Goal: Transaction & Acquisition: Purchase product/service

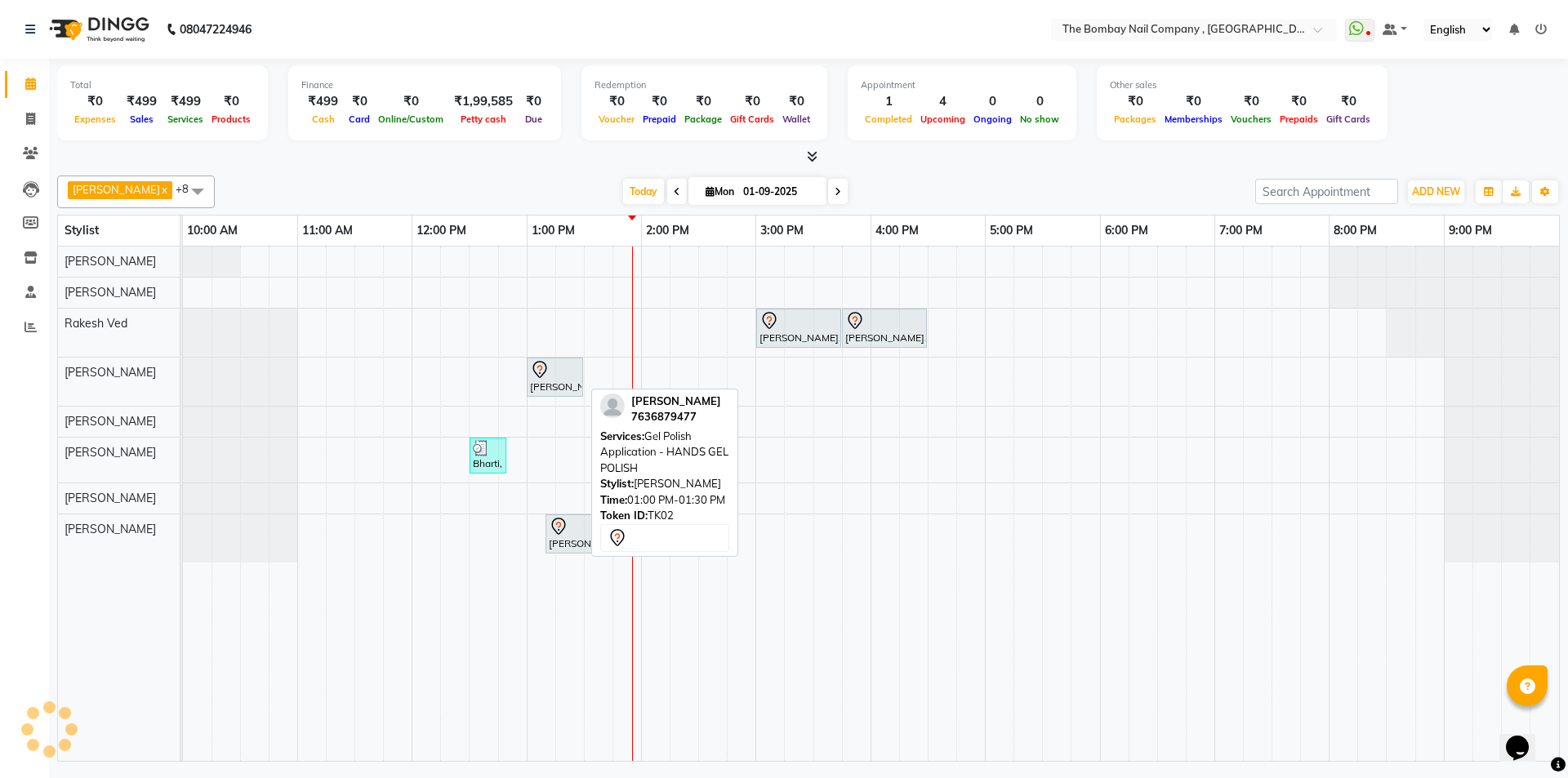
click at [544, 380] on div "[PERSON_NAME], TK02, 01:00 PM-01:30 PM, Gel Polish Application - HANDS GEL POLI…" at bounding box center [555, 378] width 53 height 35
click at [539, 376] on icon at bounding box center [539, 369] width 19 height 19
select select "7"
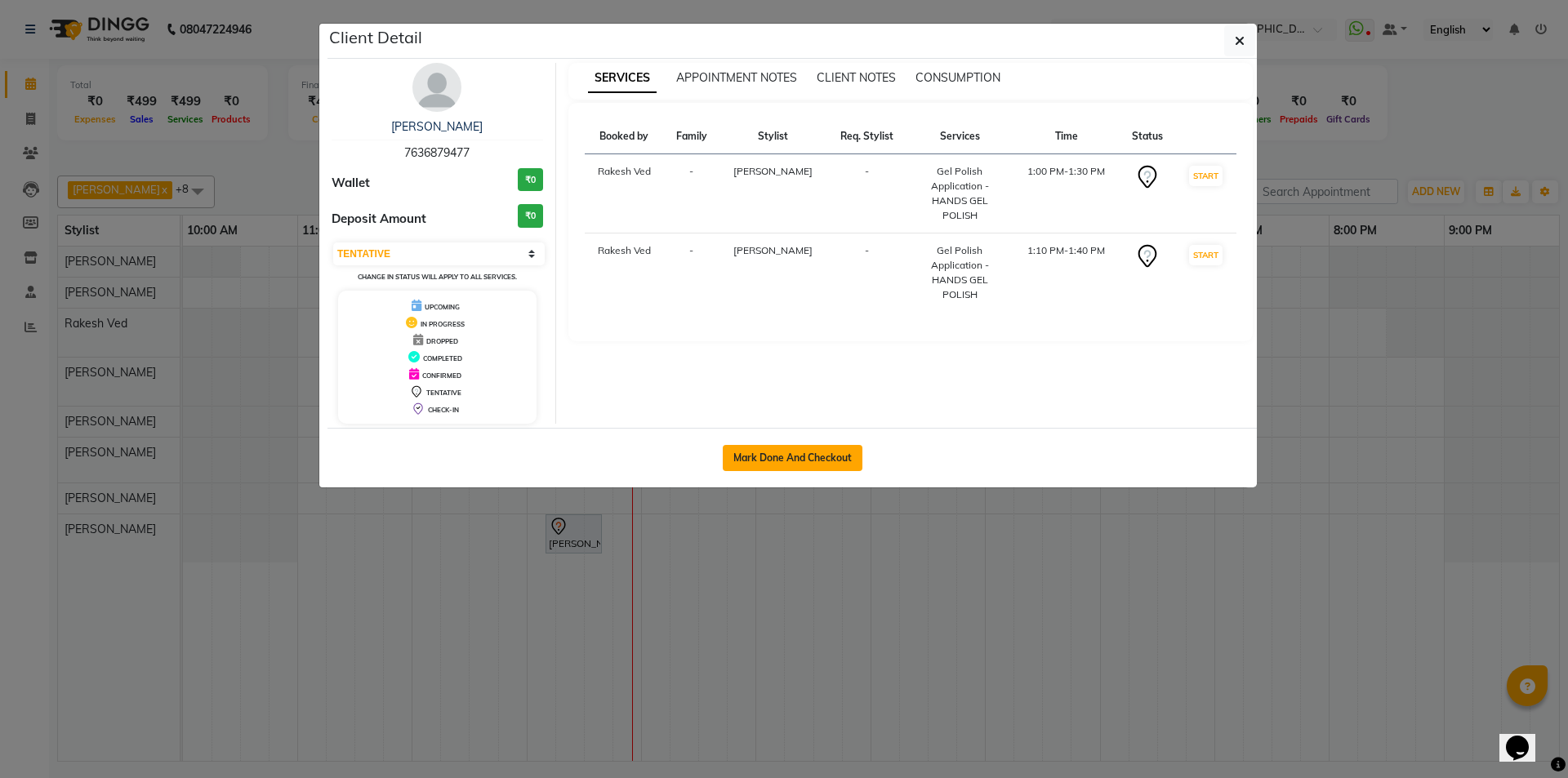
click at [778, 457] on button "Mark Done And Checkout" at bounding box center [793, 458] width 140 height 26
select select "service"
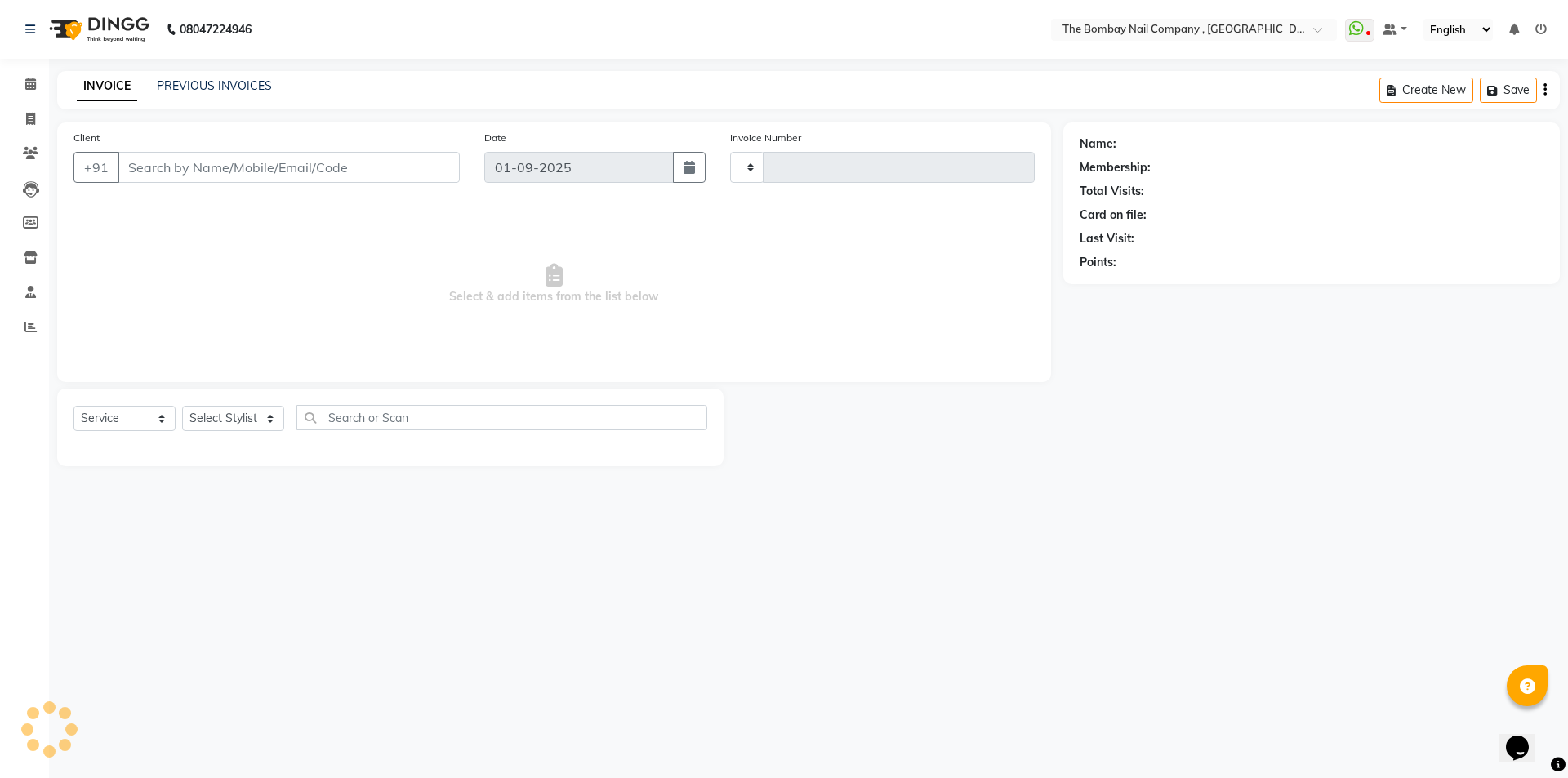
type input "0734"
select select "7684"
type input "76******77"
select select "81634"
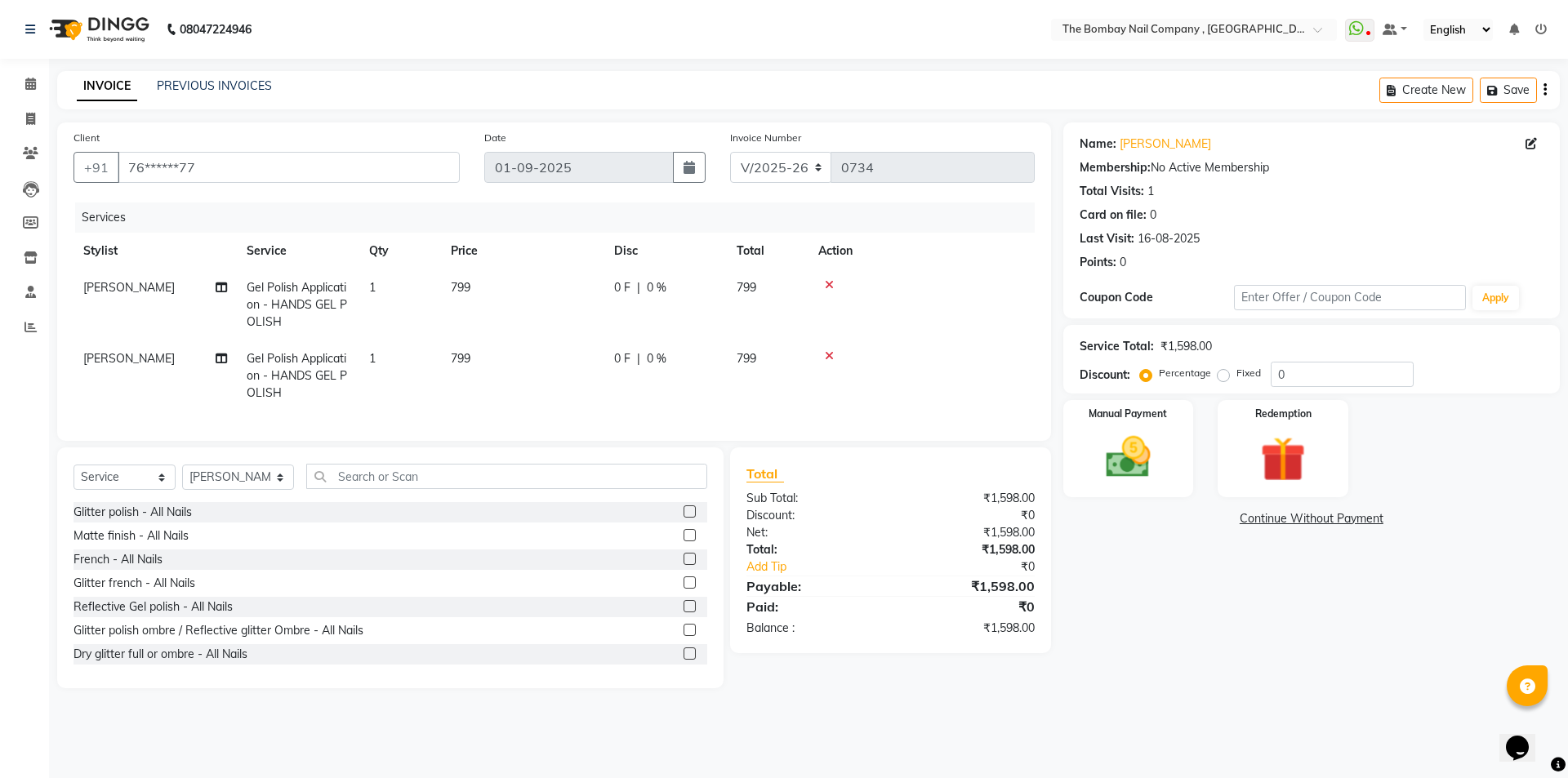
click at [615, 290] on span "0 F" at bounding box center [622, 287] width 16 height 17
select select "90405"
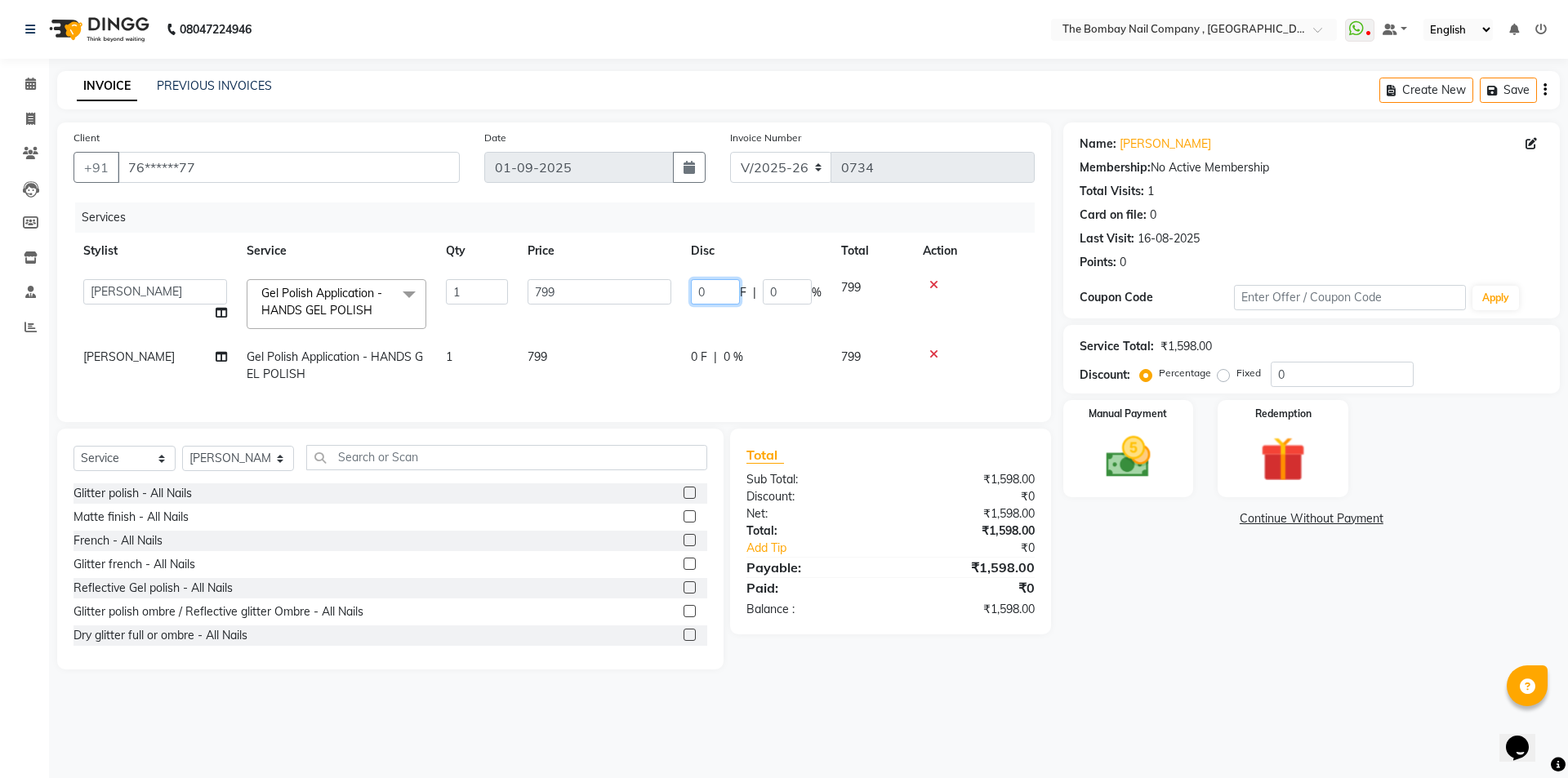
click at [726, 295] on input "0" at bounding box center [716, 292] width 49 height 26
type input "200"
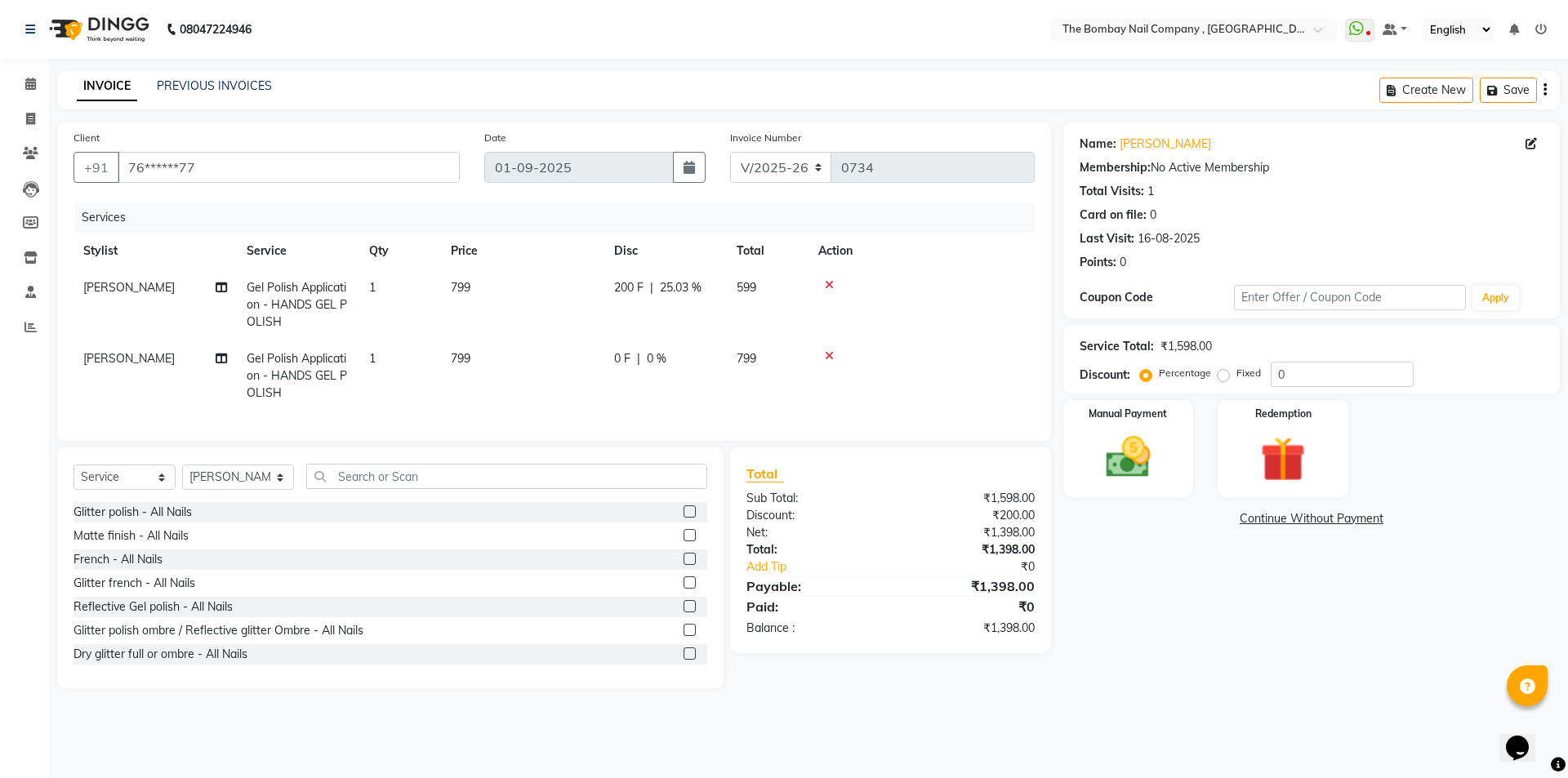
click at [690, 363] on td "0 F | 0 %" at bounding box center [666, 376] width 122 height 71
select select "81634"
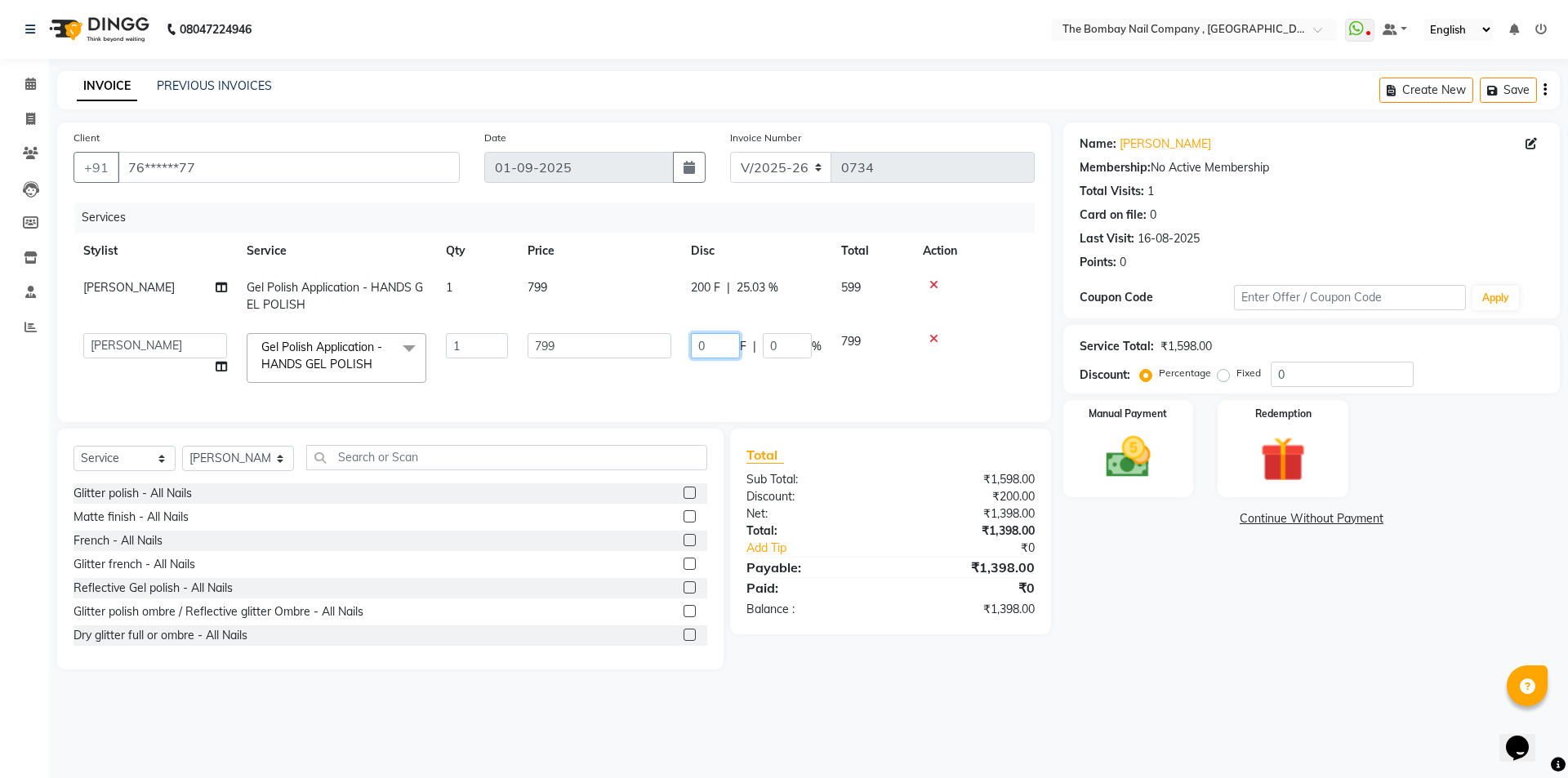
click at [711, 345] on input "0" at bounding box center [716, 346] width 49 height 26
type input "200"
click at [987, 350] on td at bounding box center [973, 358] width 121 height 69
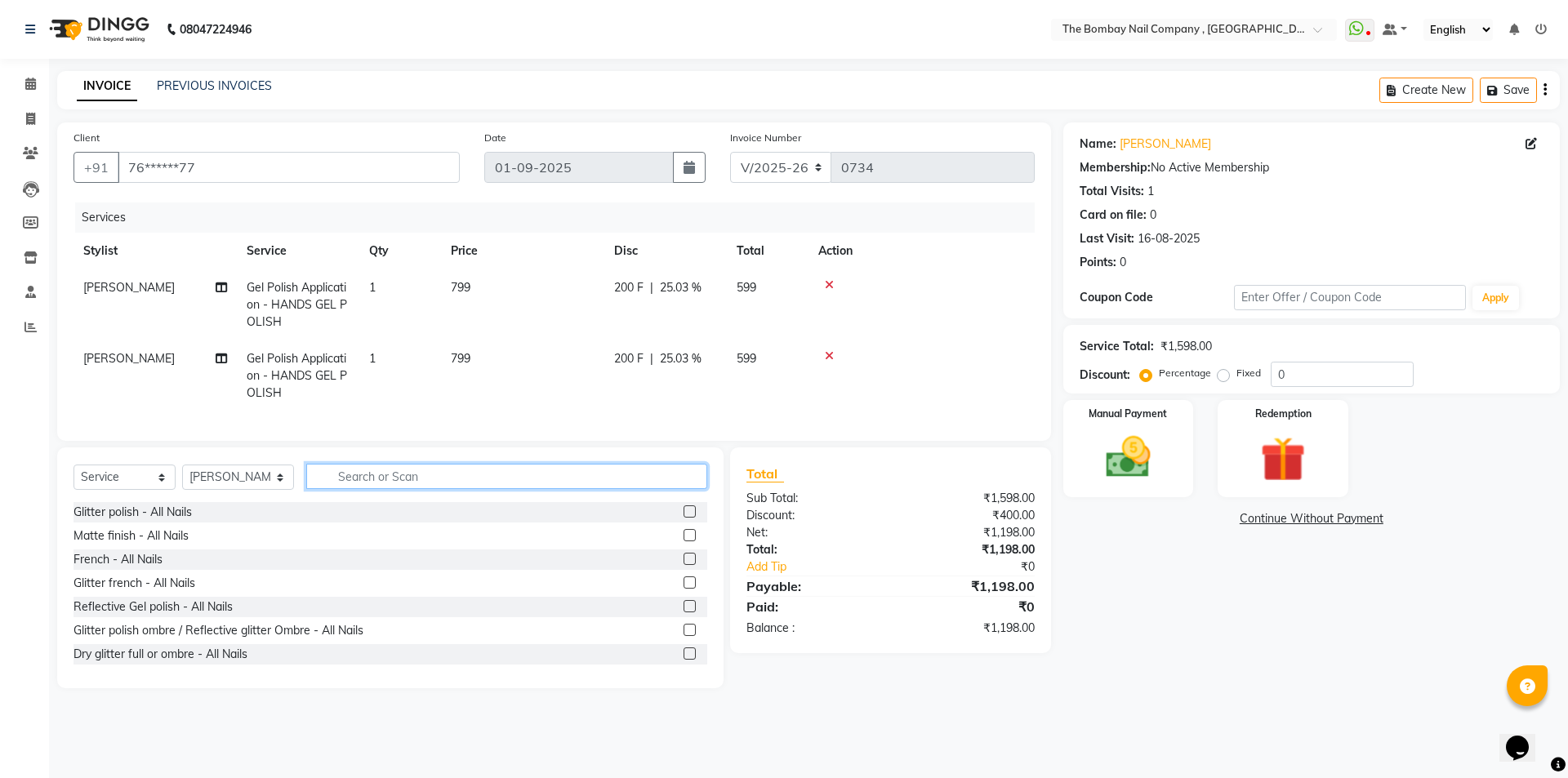
click at [581, 487] on input "text" at bounding box center [507, 477] width 402 height 26
type input "rem"
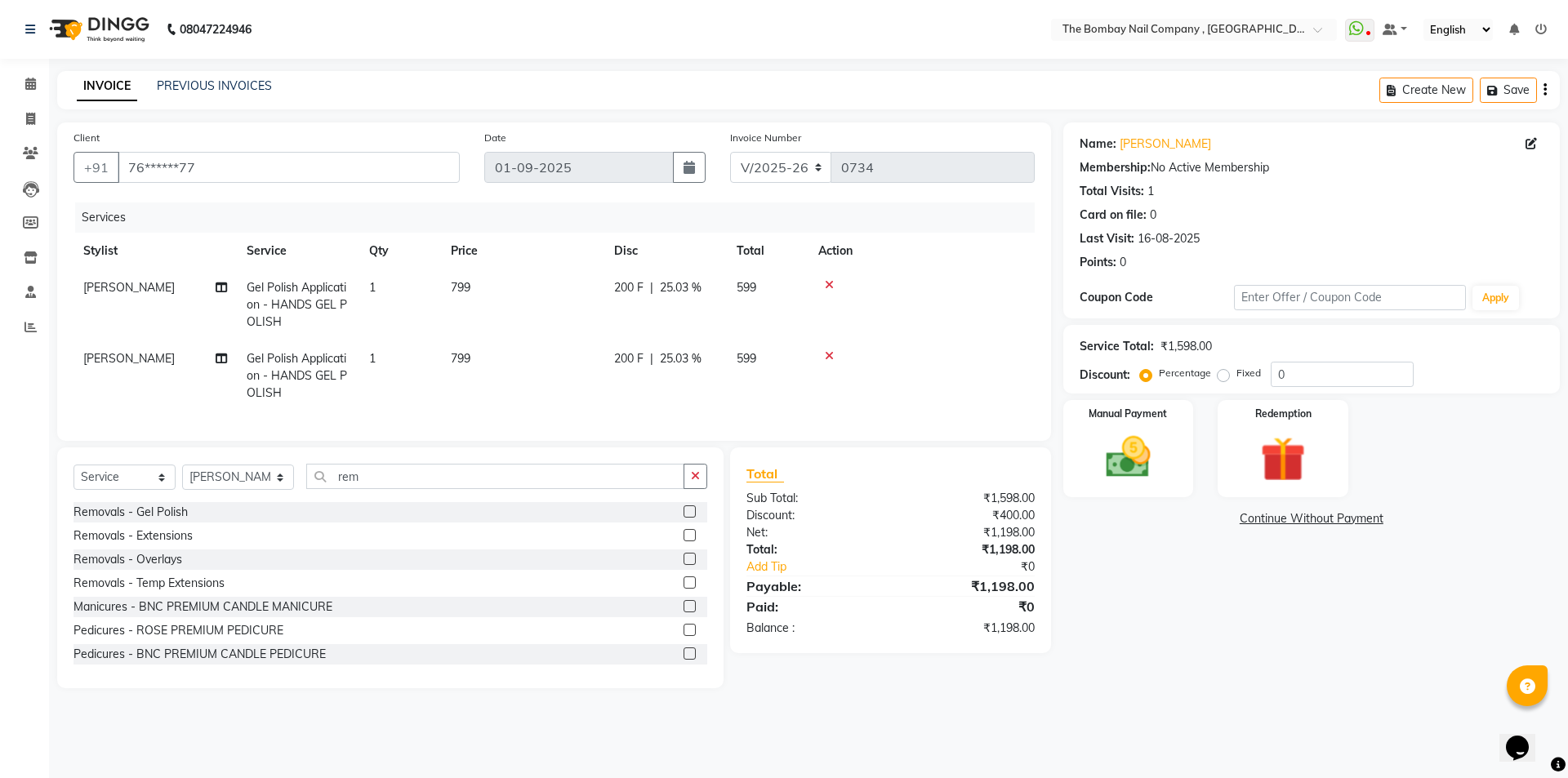
click at [684, 518] on label at bounding box center [690, 511] width 12 height 12
click at [684, 518] on input "checkbox" at bounding box center [690, 513] width 11 height 11
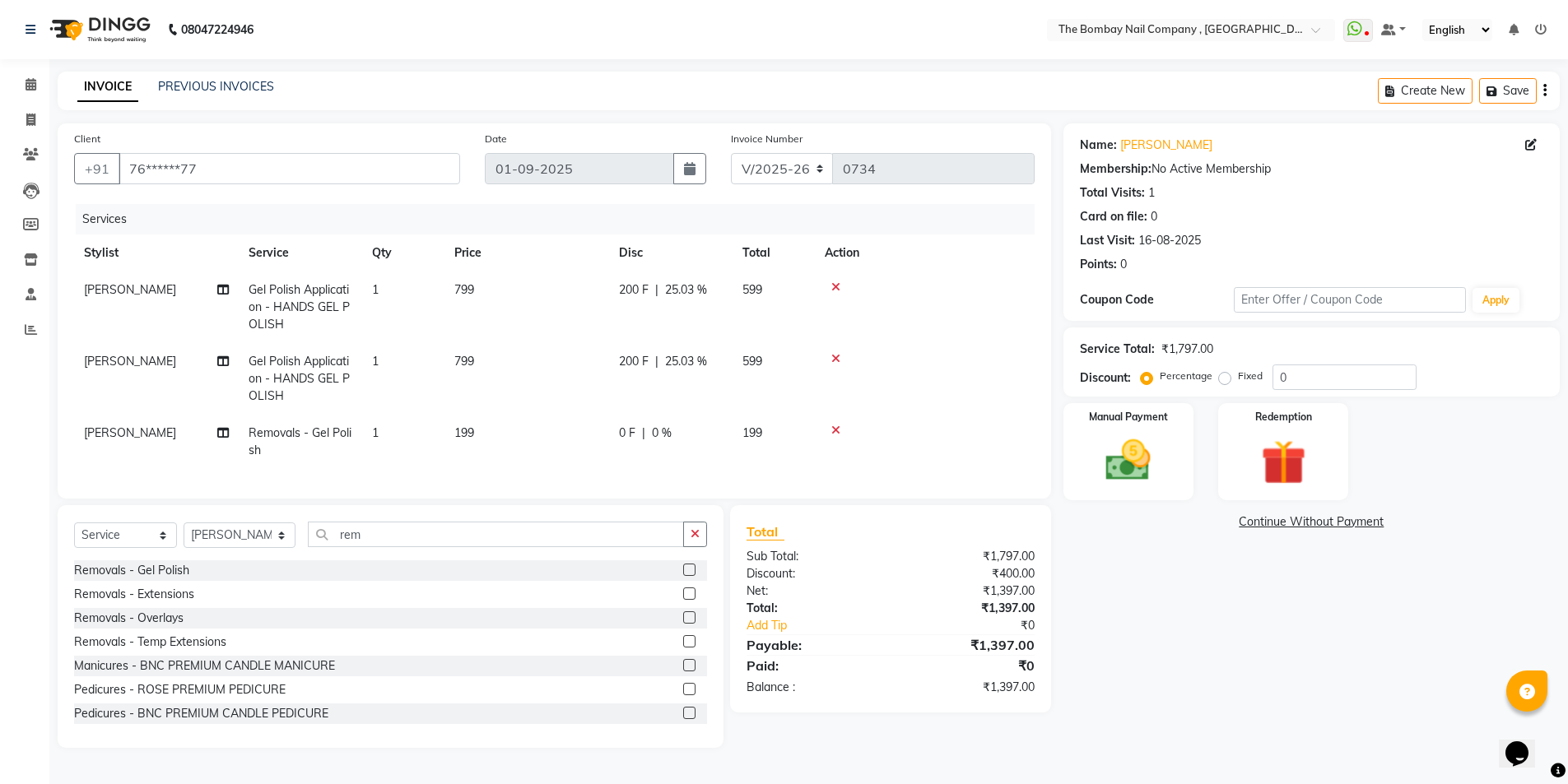
click at [683, 576] on label at bounding box center [688, 569] width 12 height 12
click at [683, 576] on input "checkbox" at bounding box center [688, 571] width 11 height 11
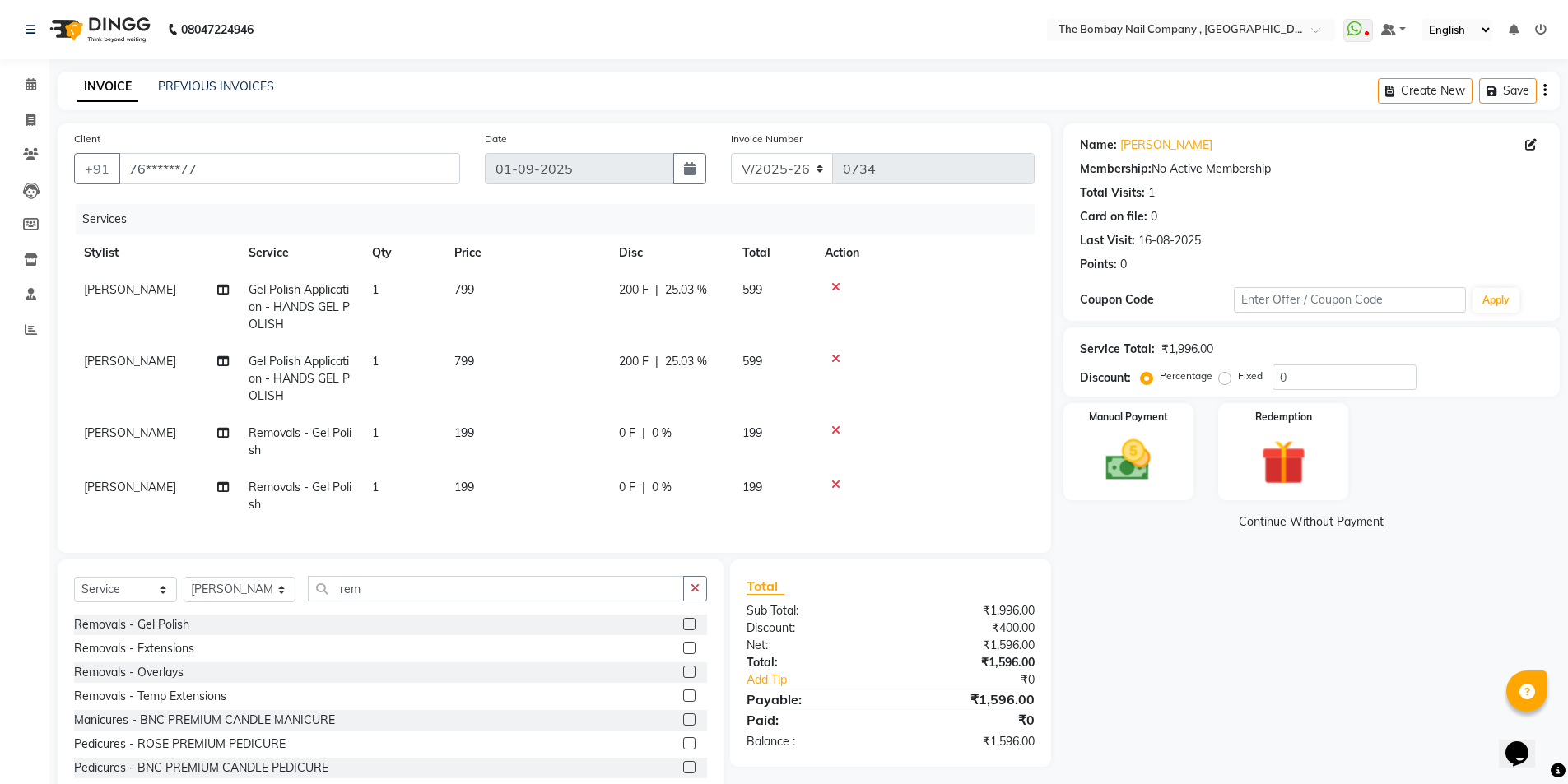
click at [683, 631] on label at bounding box center [688, 624] width 12 height 12
click at [683, 631] on input "checkbox" at bounding box center [688, 625] width 11 height 11
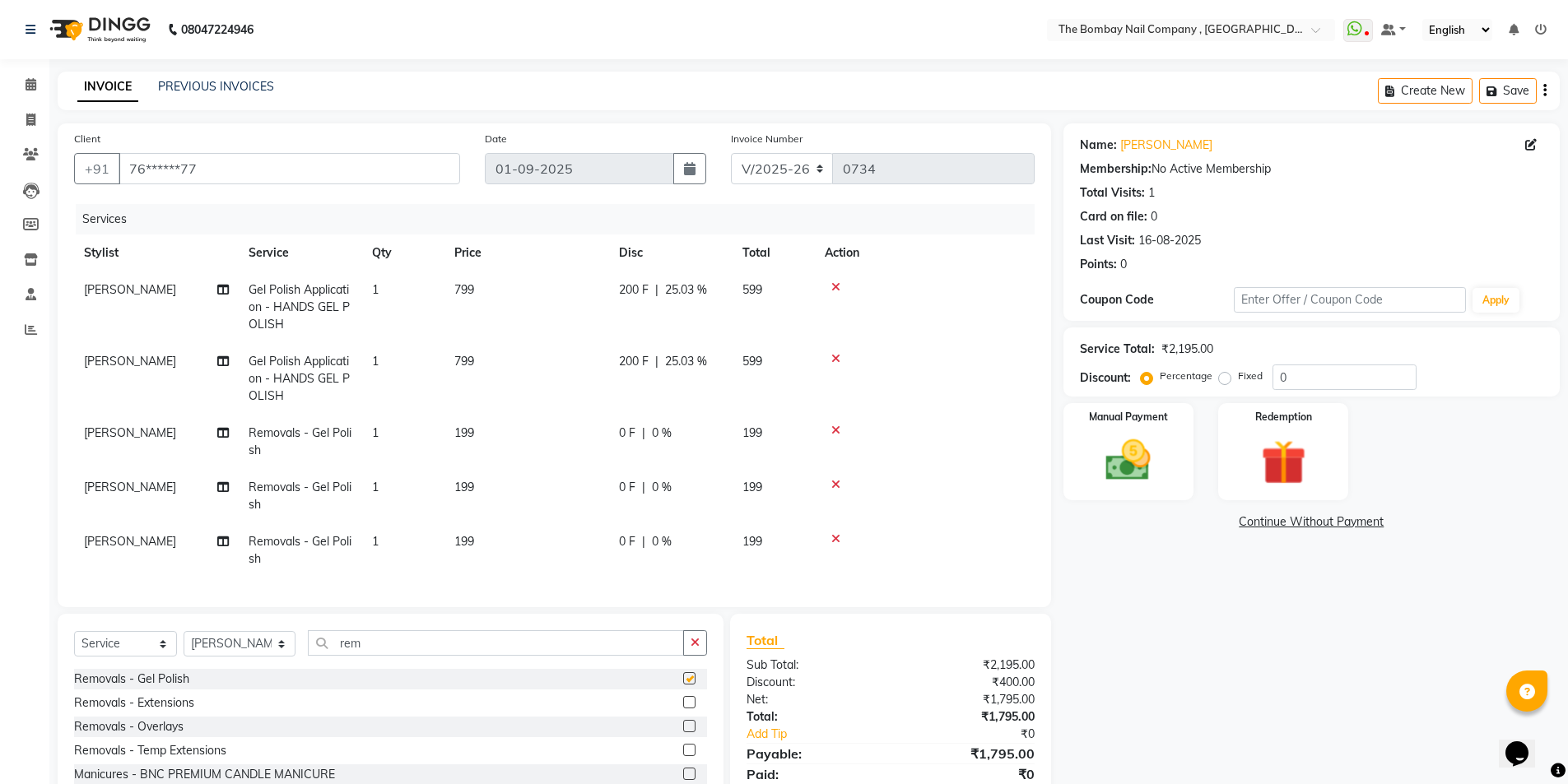
checkbox input "false"
click at [98, 483] on span "[PERSON_NAME]" at bounding box center [130, 487] width 92 height 15
select select "81634"
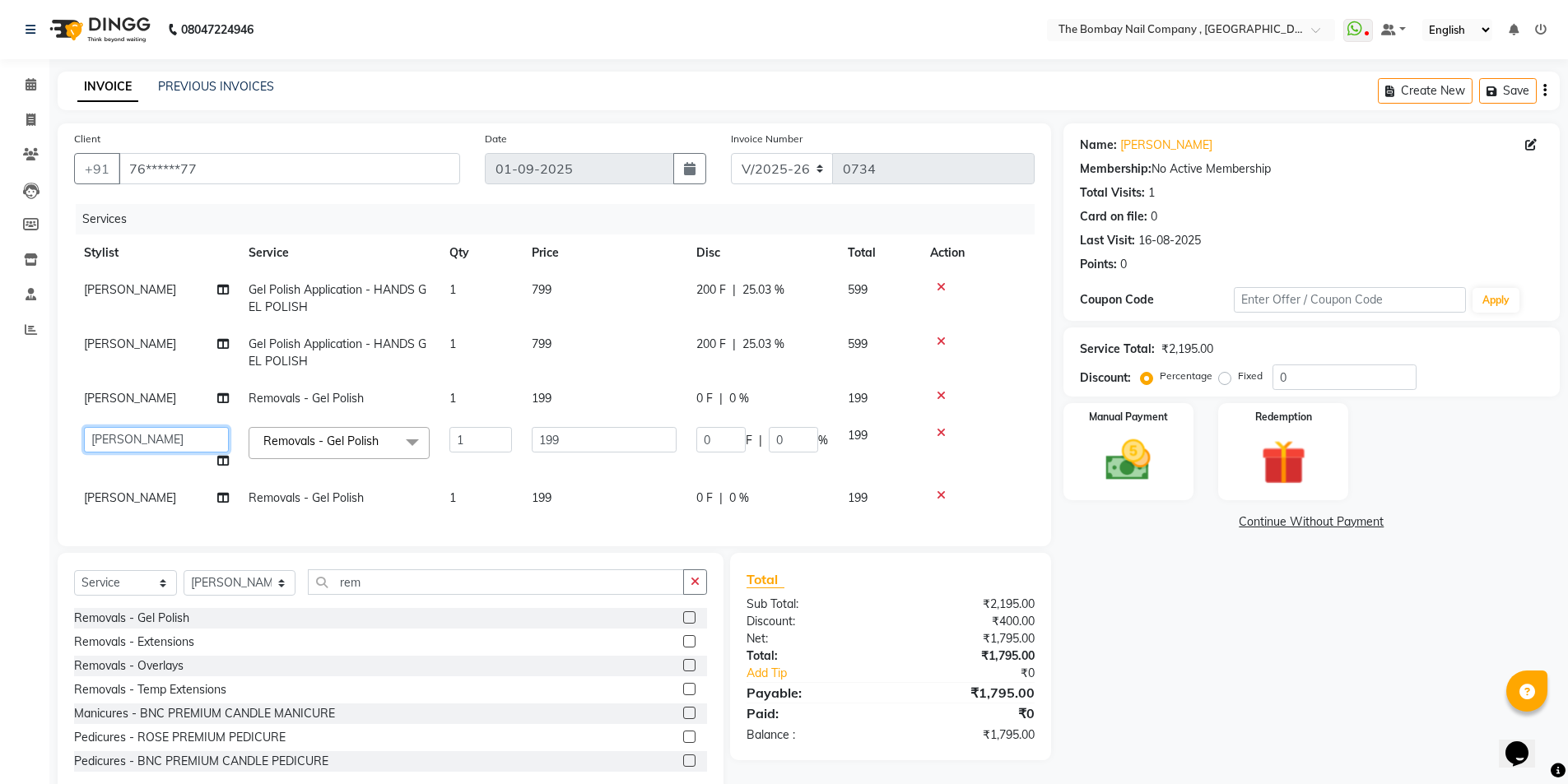
click at [118, 436] on select "BNC Ahmedabad Harsh Kalyani Krishna Zala Maulika Parth Soni Rakesh Ved Roy Saga…" at bounding box center [156, 440] width 145 height 26
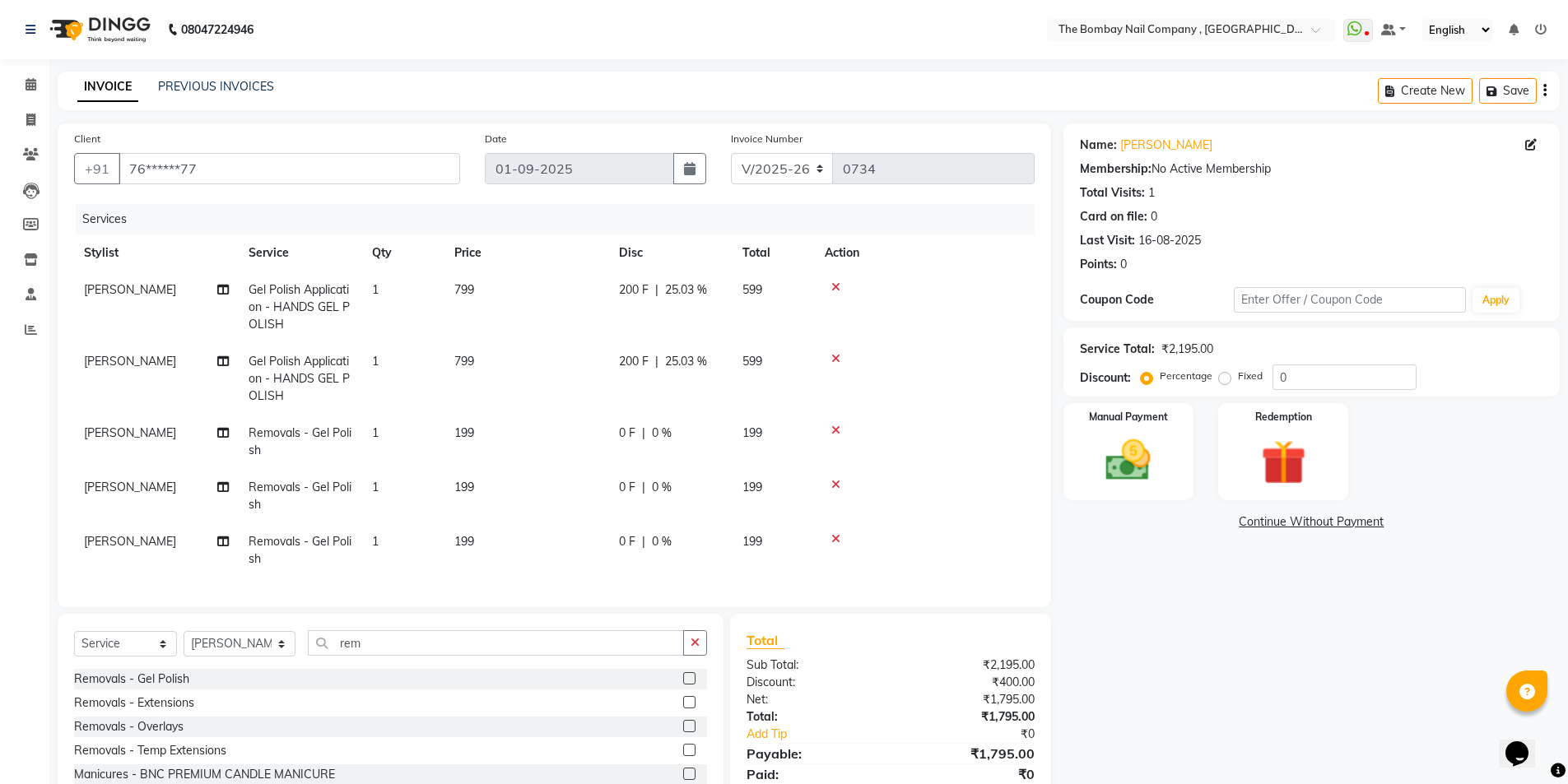
click at [996, 451] on tbody "Krishna Zala Gel Polish Application - HANDS GEL POLISH 1 799 200 F | 25.03 % 59…" at bounding box center [554, 425] width 960 height 306
drag, startPoint x: 516, startPoint y: 431, endPoint x: 559, endPoint y: 442, distance: 44.4
click at [559, 442] on td "199" at bounding box center [527, 441] width 165 height 54
select select "81634"
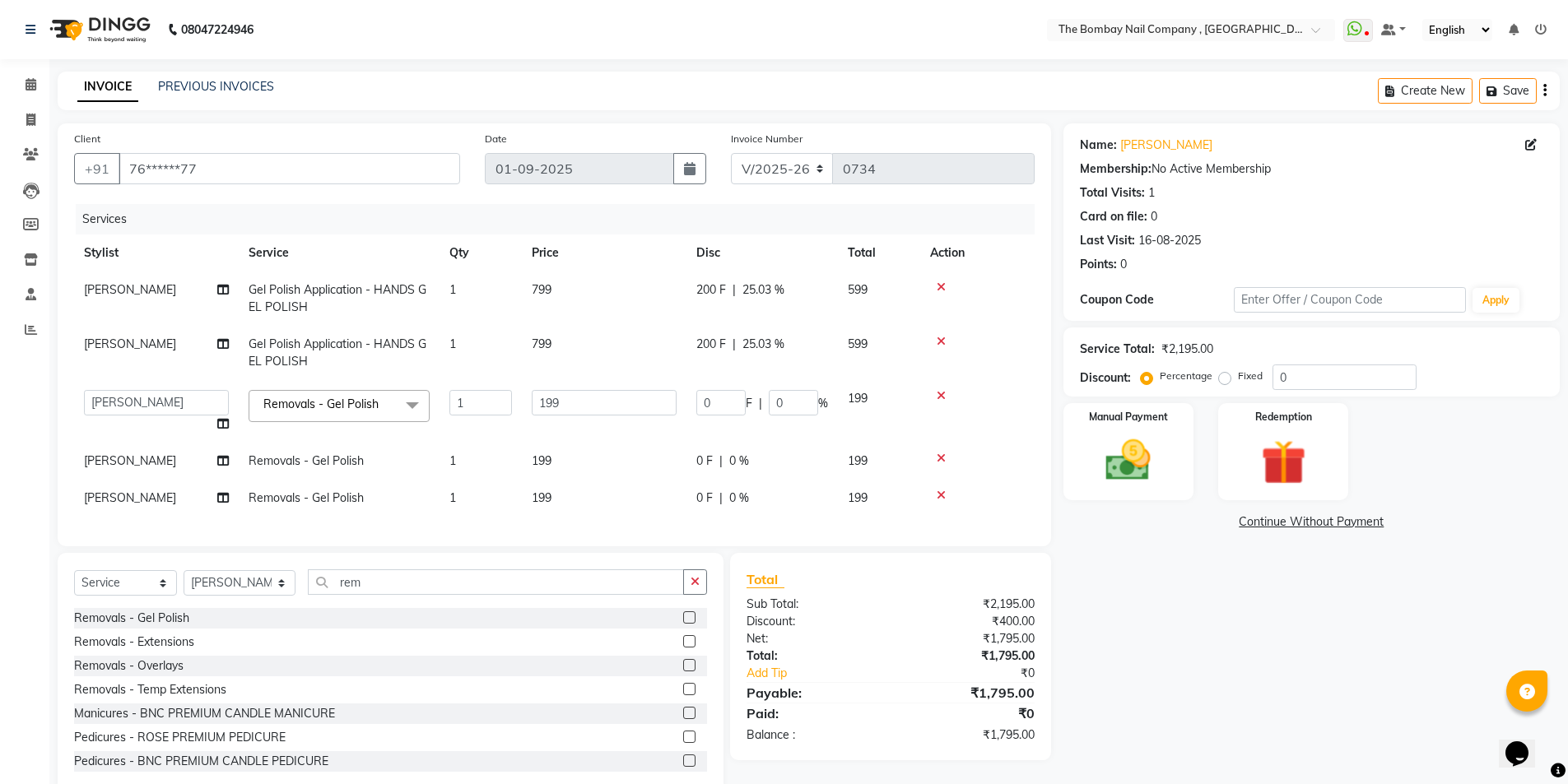
click at [193, 464] on td "[PERSON_NAME]" at bounding box center [156, 461] width 165 height 37
select select "81634"
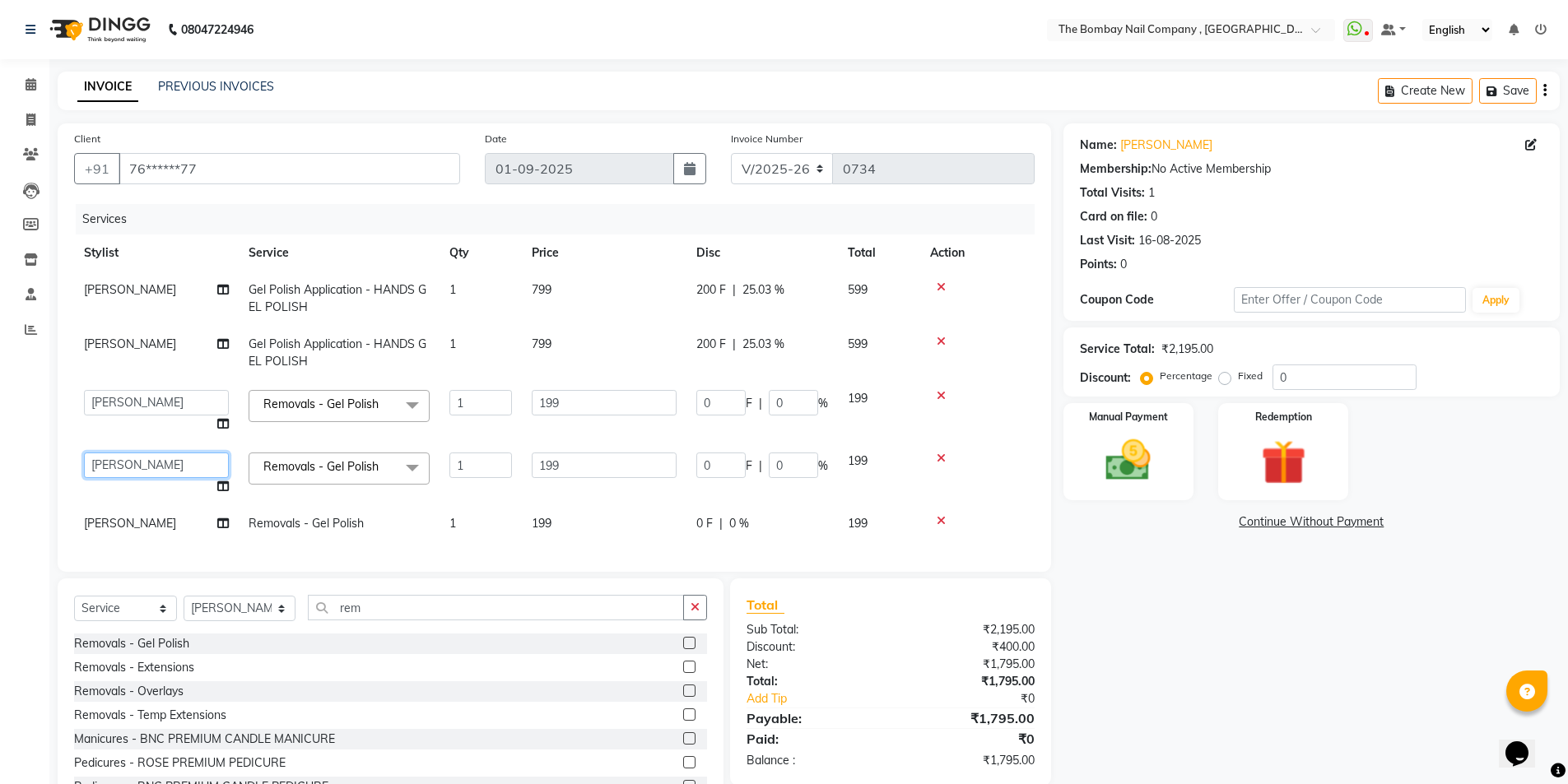
click at [204, 457] on select "BNC Ahmedabad Harsh Kalyani Krishna Zala Maulika Parth Soni Rakesh Ved Roy Saga…" at bounding box center [156, 466] width 145 height 26
select select "90405"
click at [189, 517] on td "[PERSON_NAME]" at bounding box center [156, 524] width 165 height 37
select select "81634"
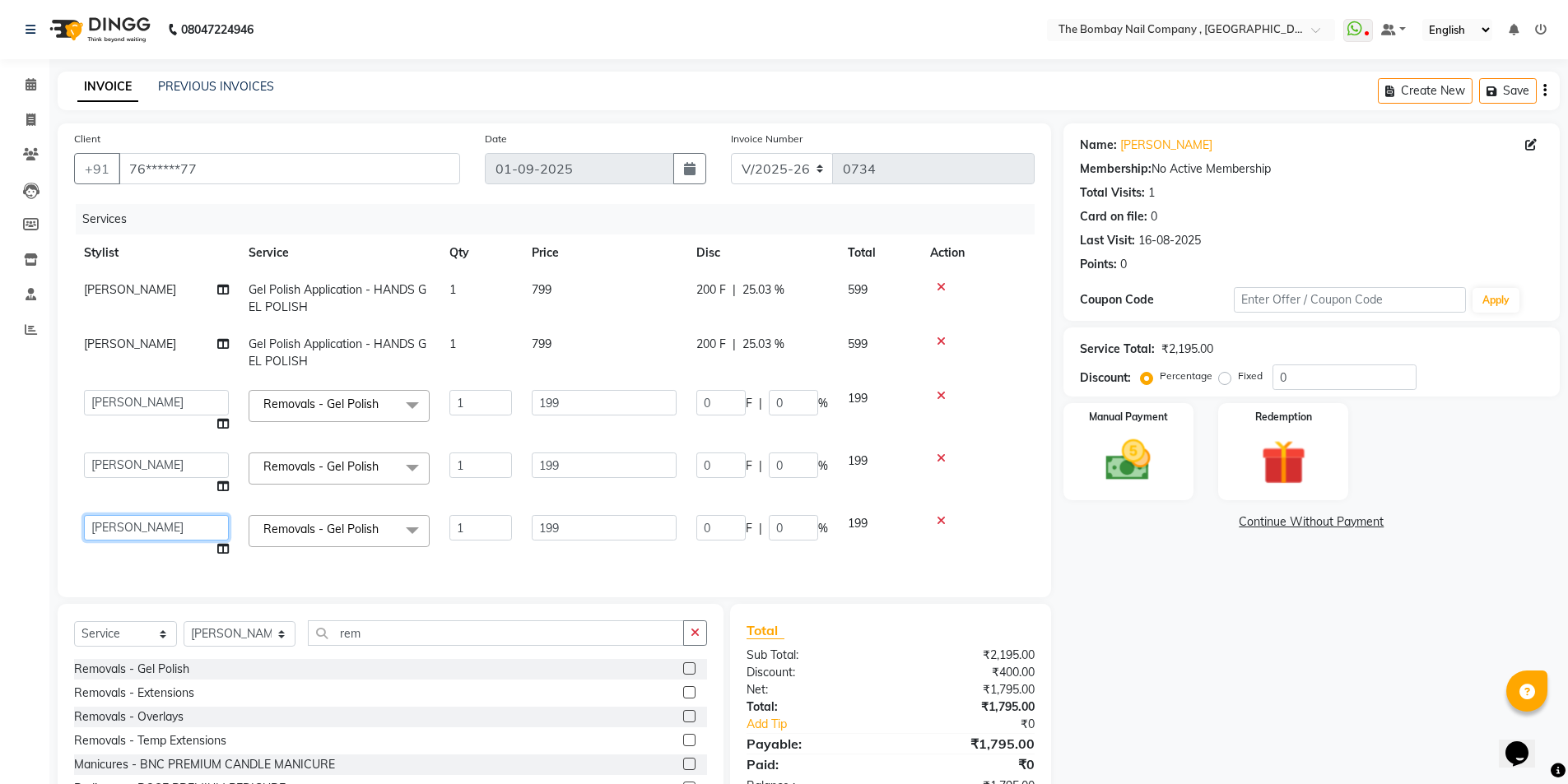
click at [189, 524] on select "BNC Ahmedabad Harsh Kalyani Krishna Zala Maulika Parth Soni Rakesh Ved Roy Saga…" at bounding box center [156, 528] width 145 height 26
select select "89334"
click at [982, 369] on td at bounding box center [977, 353] width 114 height 54
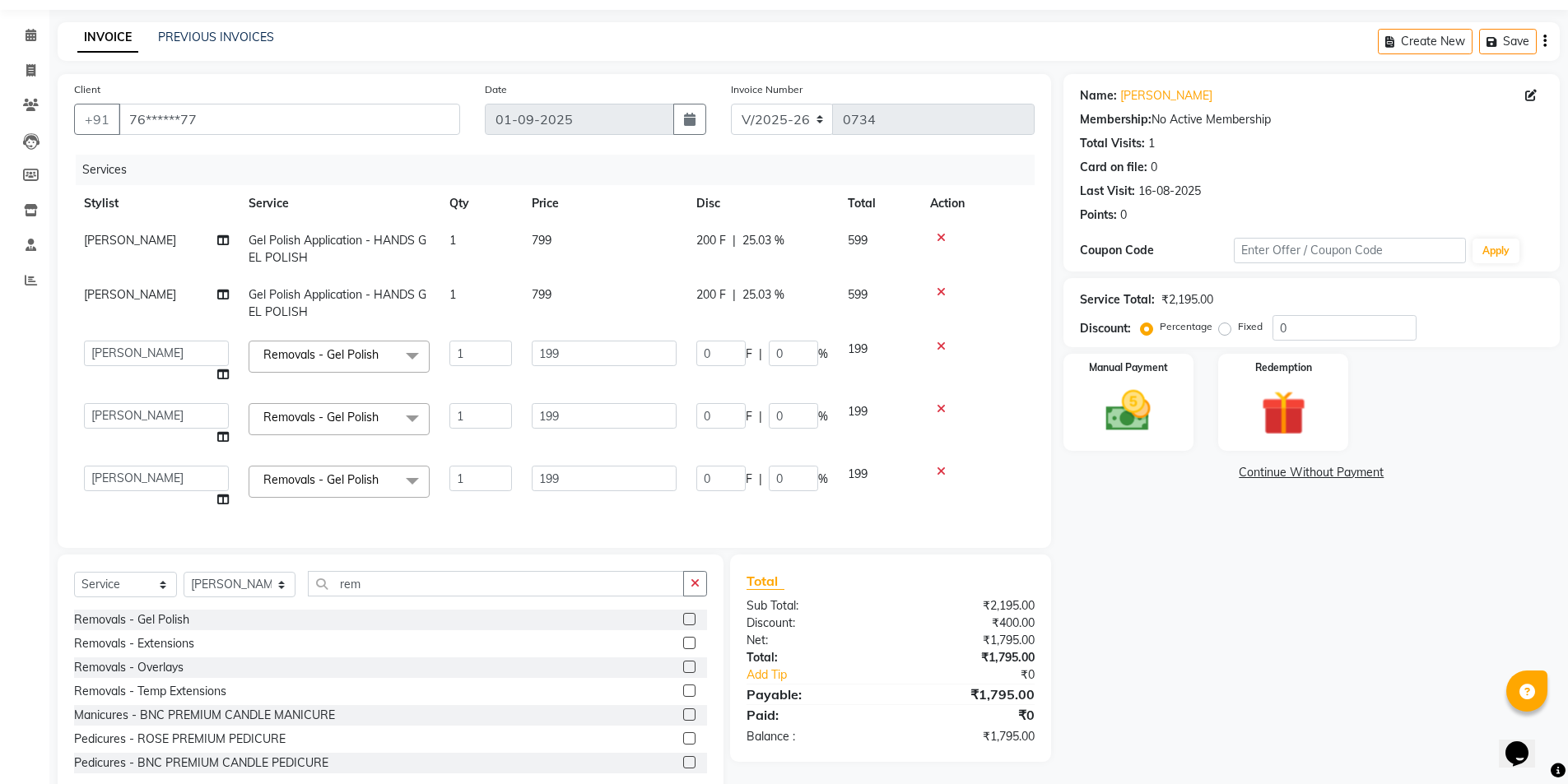
scroll to position [99, 0]
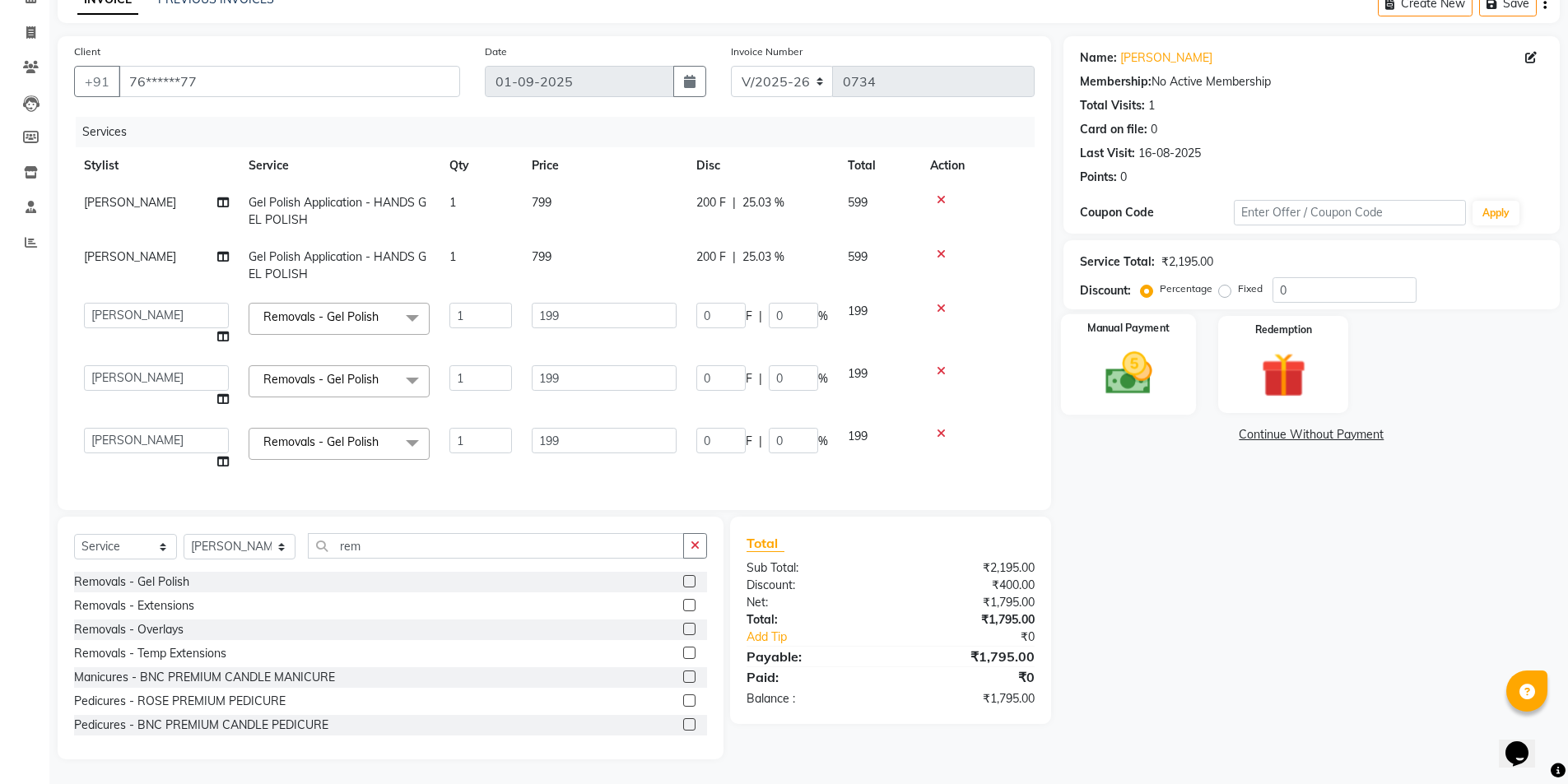
click at [1096, 347] on img at bounding box center [1129, 373] width 75 height 53
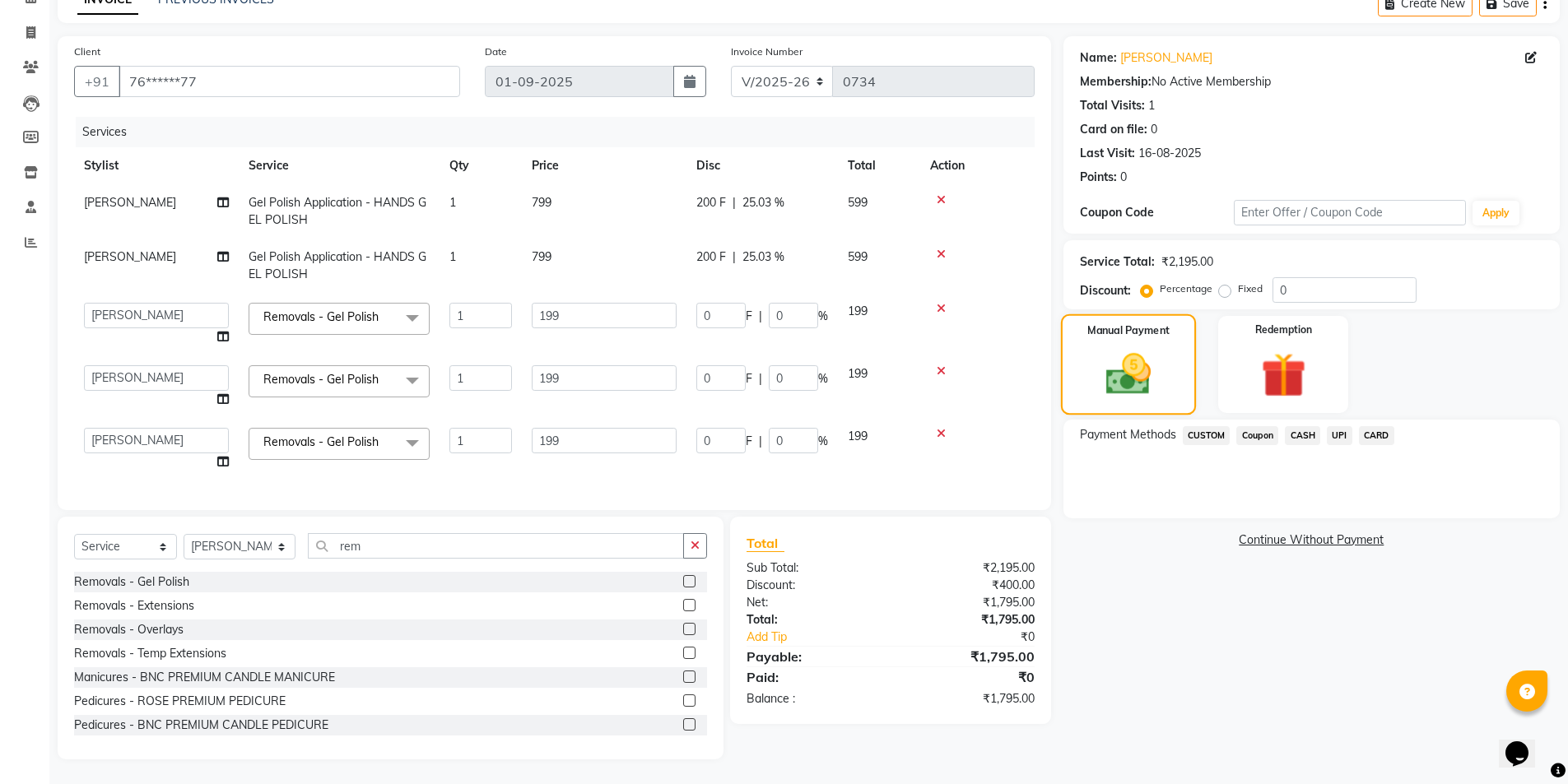
click at [1096, 348] on img at bounding box center [1128, 374] width 74 height 51
click at [1343, 426] on span "UPI" at bounding box center [1340, 436] width 26 height 19
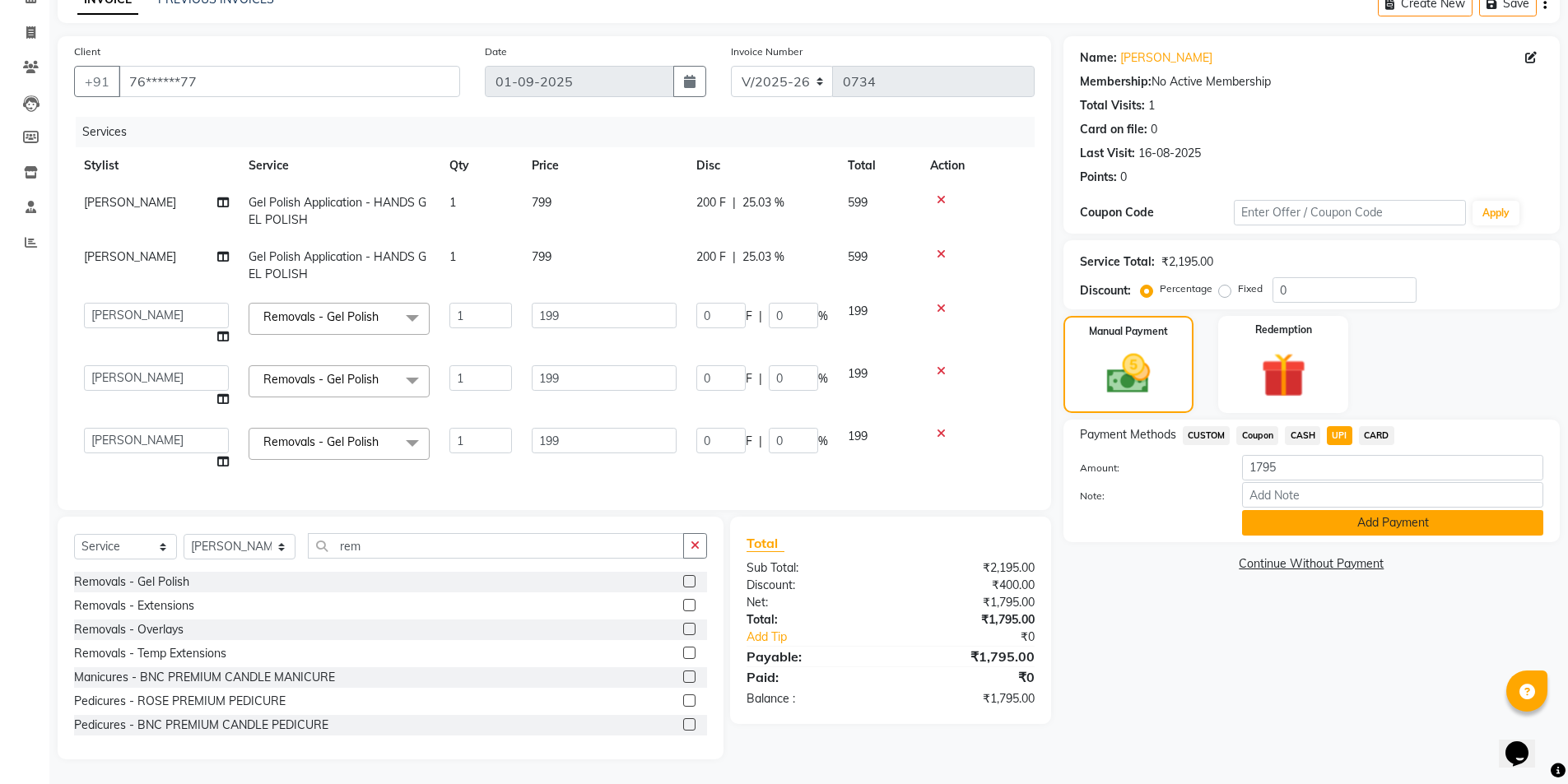
click at [1386, 515] on button "Add Payment" at bounding box center [1392, 523] width 301 height 26
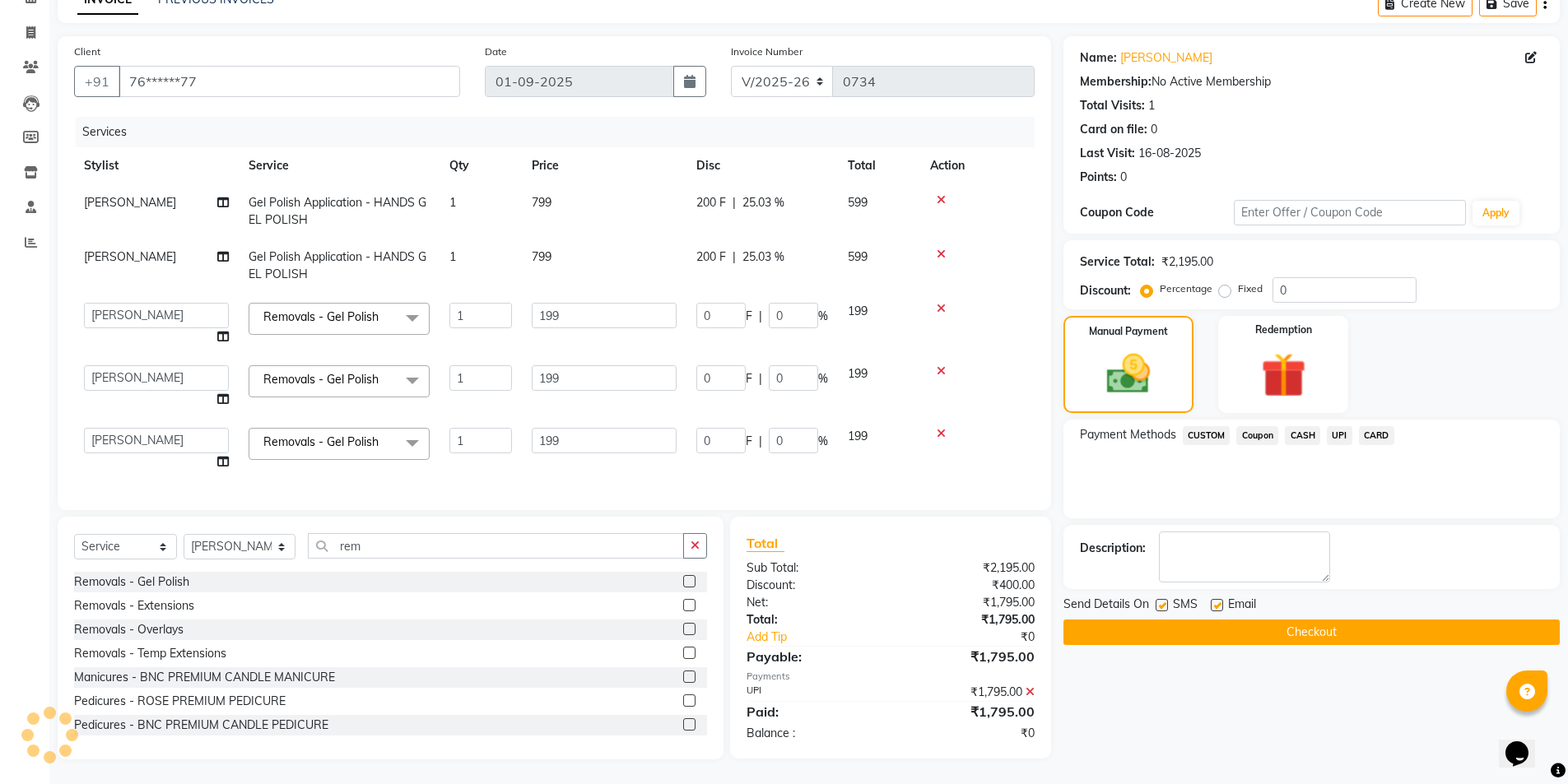
click at [1335, 619] on button "Checkout" at bounding box center [1312, 632] width 496 height 26
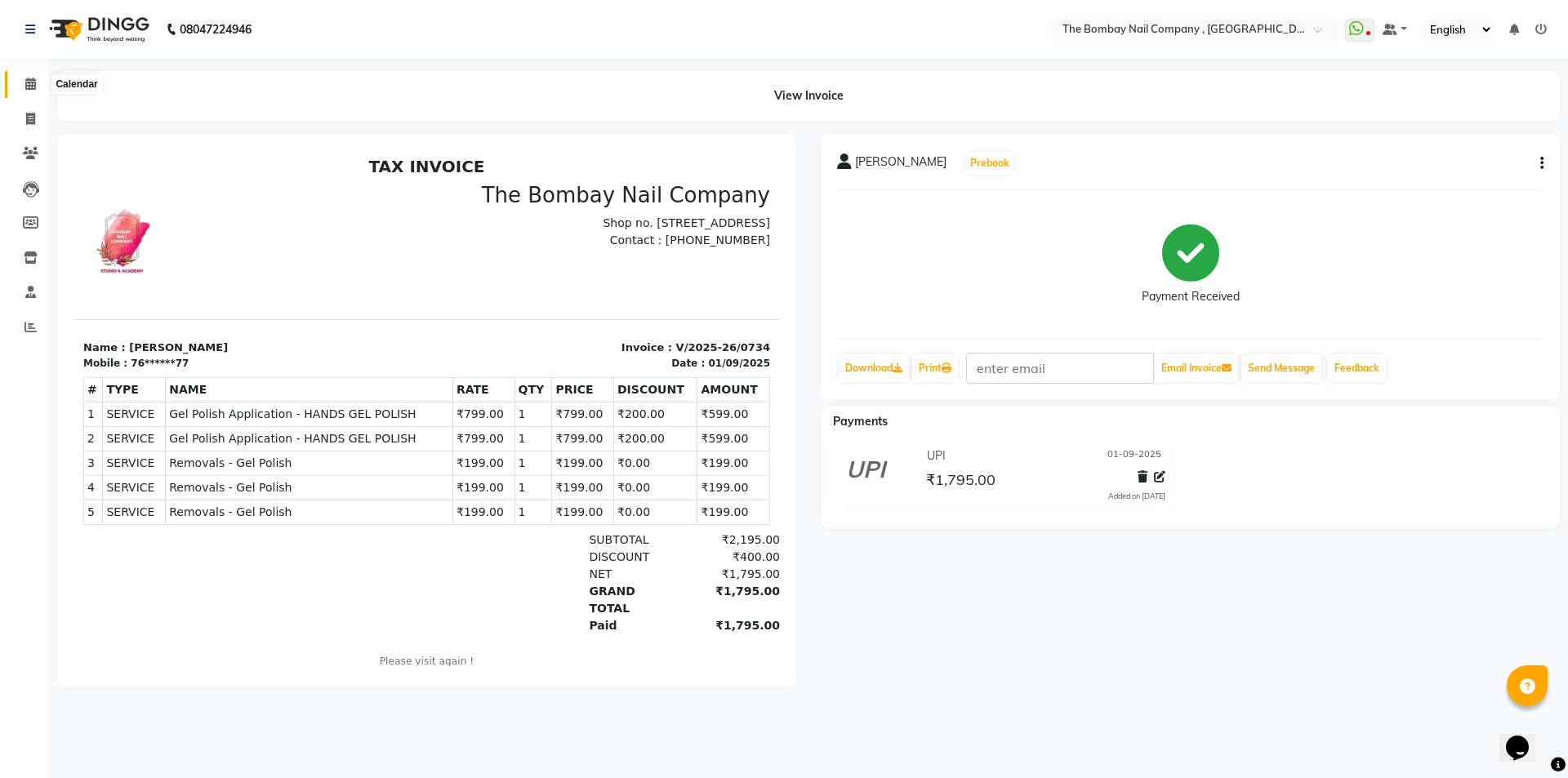
click at [35, 79] on icon at bounding box center [31, 83] width 11 height 12
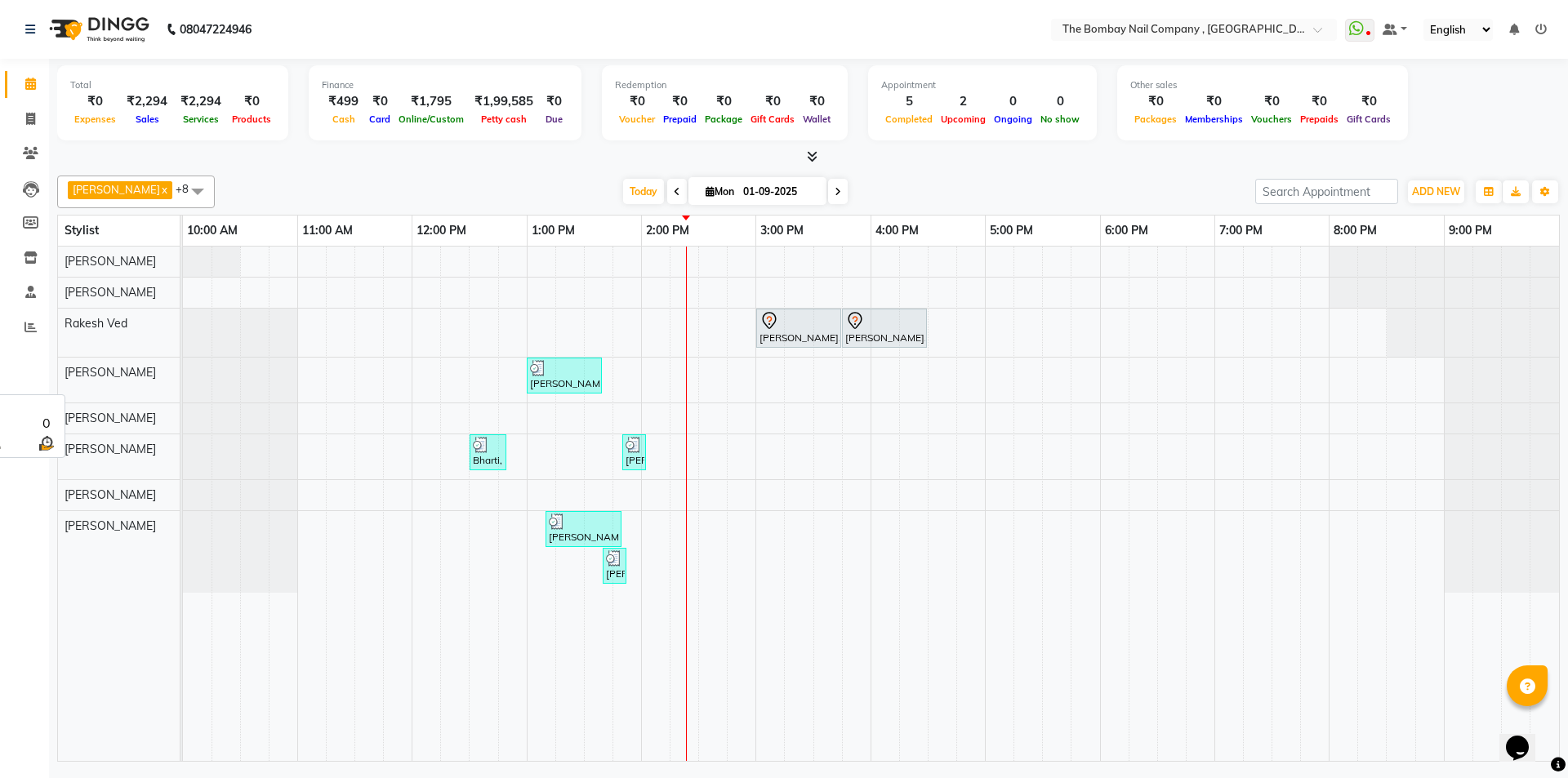
drag, startPoint x: 136, startPoint y: 372, endPoint x: 149, endPoint y: 382, distance: 16.4
click at [149, 382] on div "[PERSON_NAME]" at bounding box center [119, 372] width 121 height 30
click at [182, 190] on span at bounding box center [198, 192] width 33 height 31
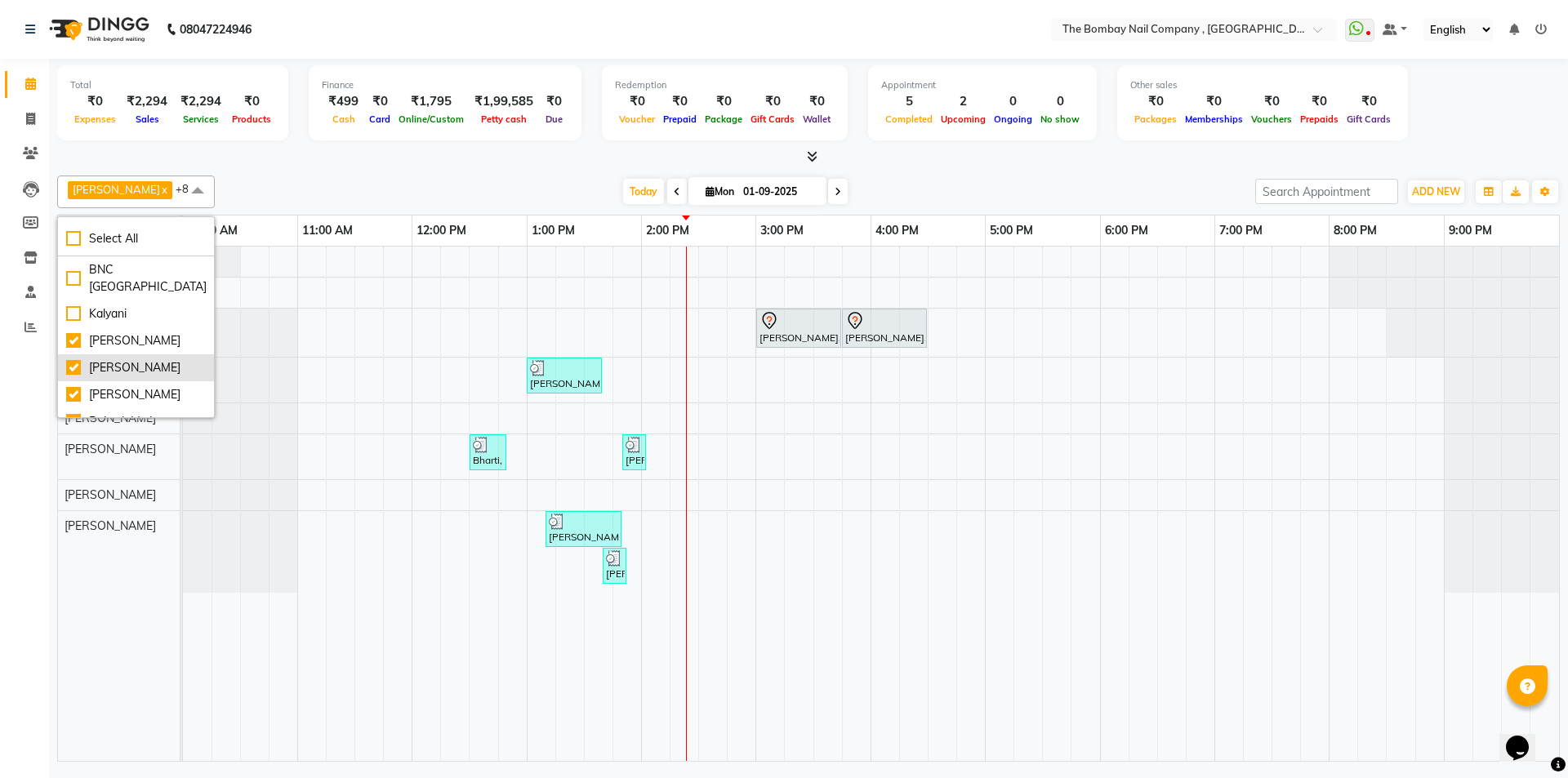
click at [73, 364] on div "[PERSON_NAME]" at bounding box center [136, 368] width 140 height 17
checkbox input "false"
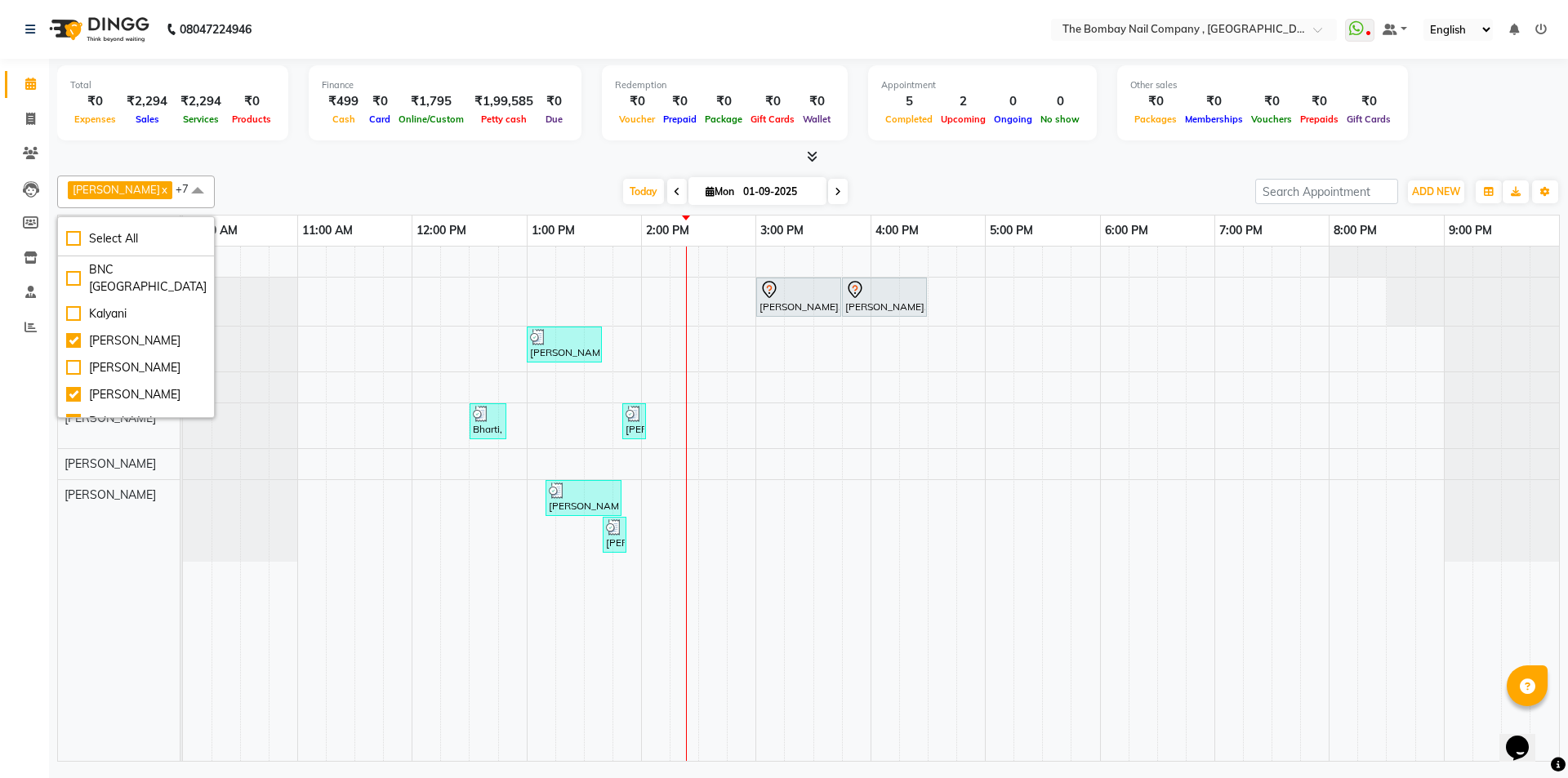
click at [129, 618] on div "Parth Soni Rakesh Ved Roy Sumitra Sagar Das sangita Krishna Zala" at bounding box center [125, 503] width 134 height 514
